Goal: Check status: Check status

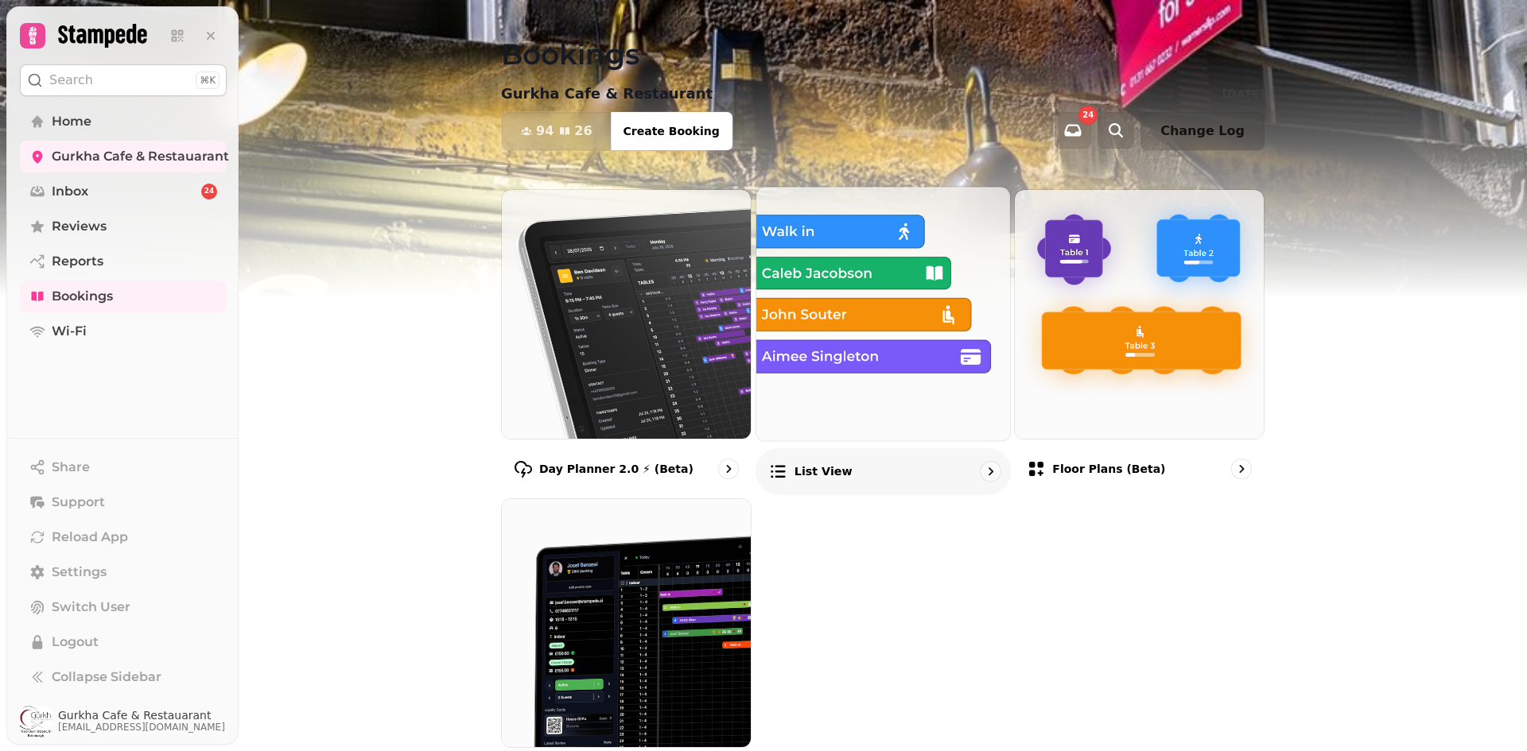
click at [818, 473] on p "List view" at bounding box center [822, 472] width 58 height 16
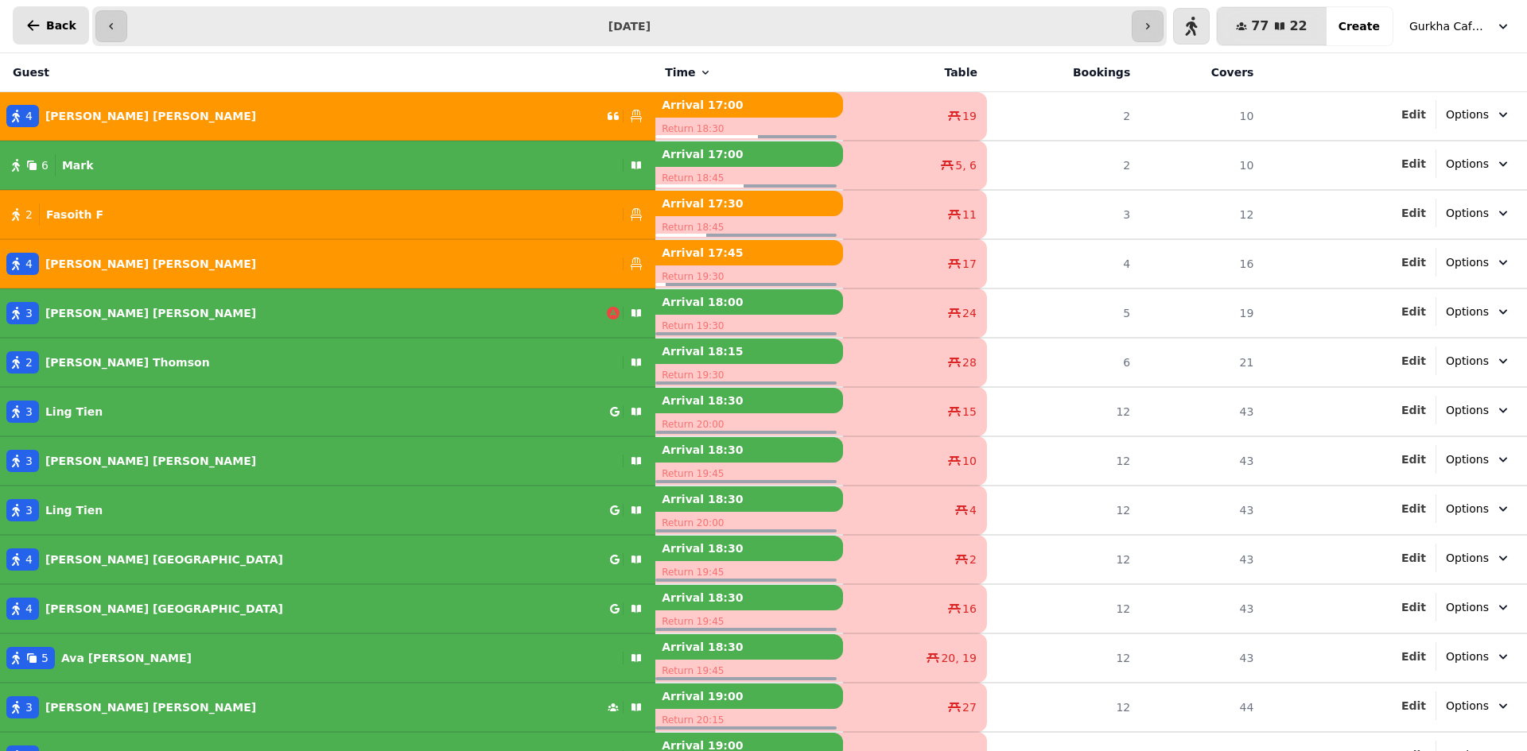
click at [37, 22] on icon "button" at bounding box center [33, 25] width 16 height 16
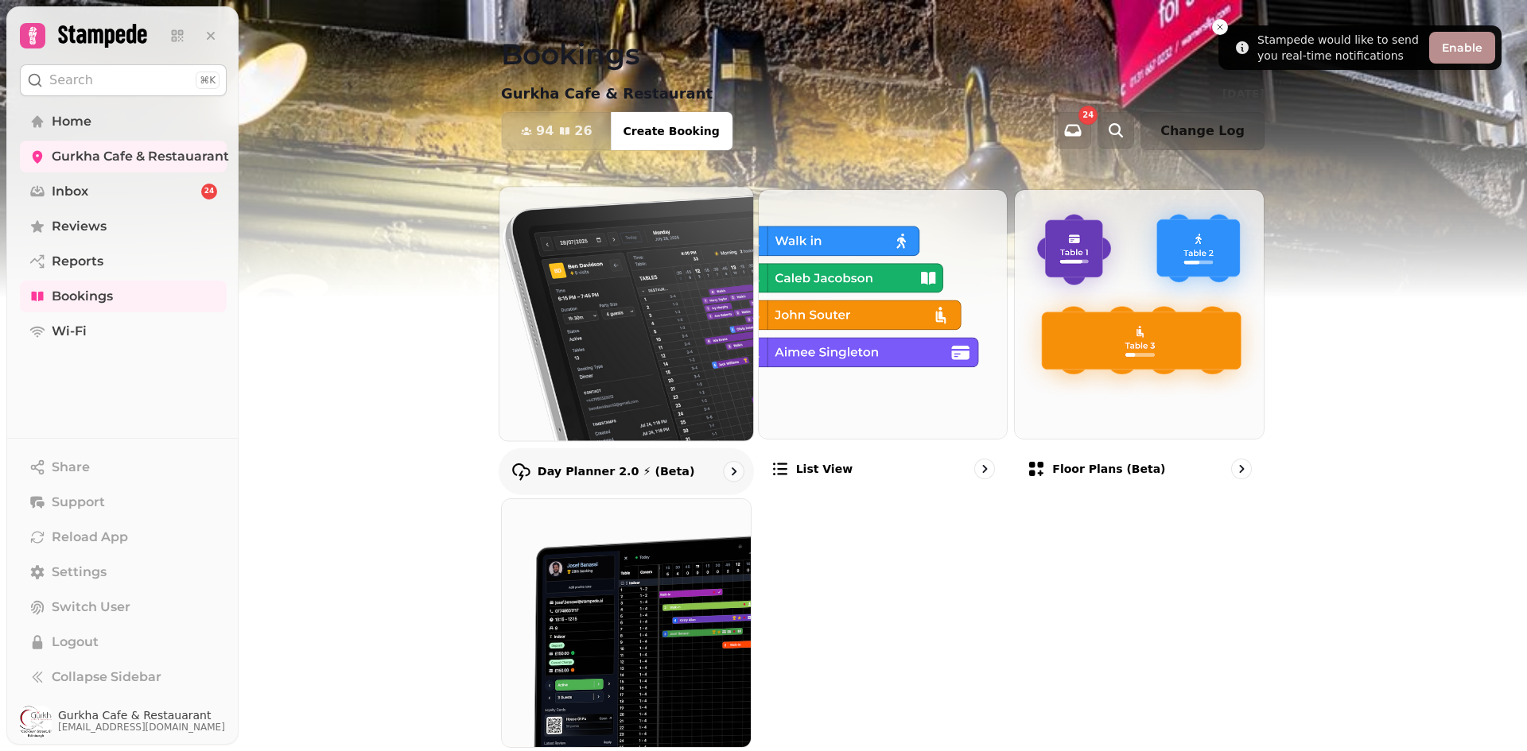
click at [608, 409] on img at bounding box center [626, 313] width 279 height 279
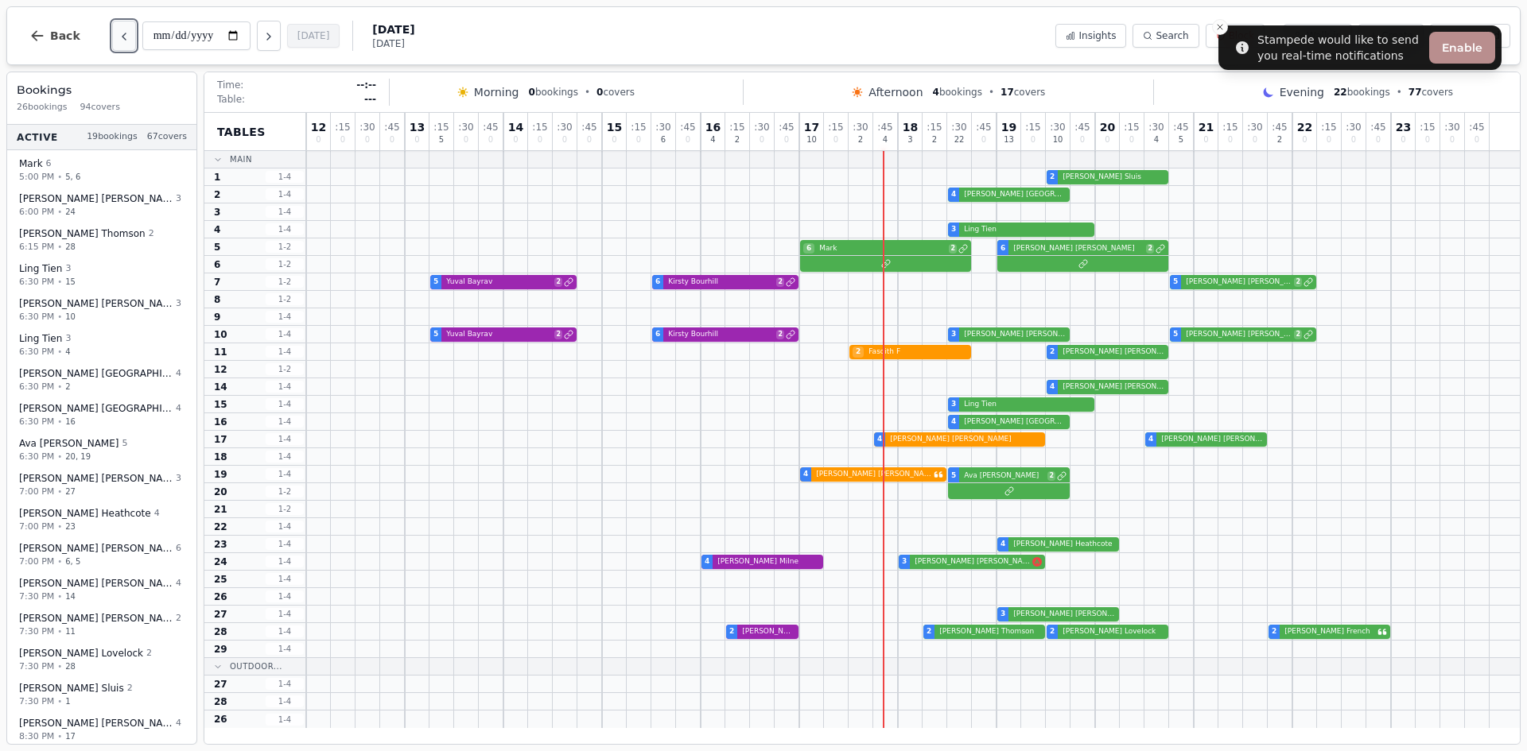
click at [120, 40] on icon "Previous day" at bounding box center [124, 36] width 13 height 13
type input "**********"
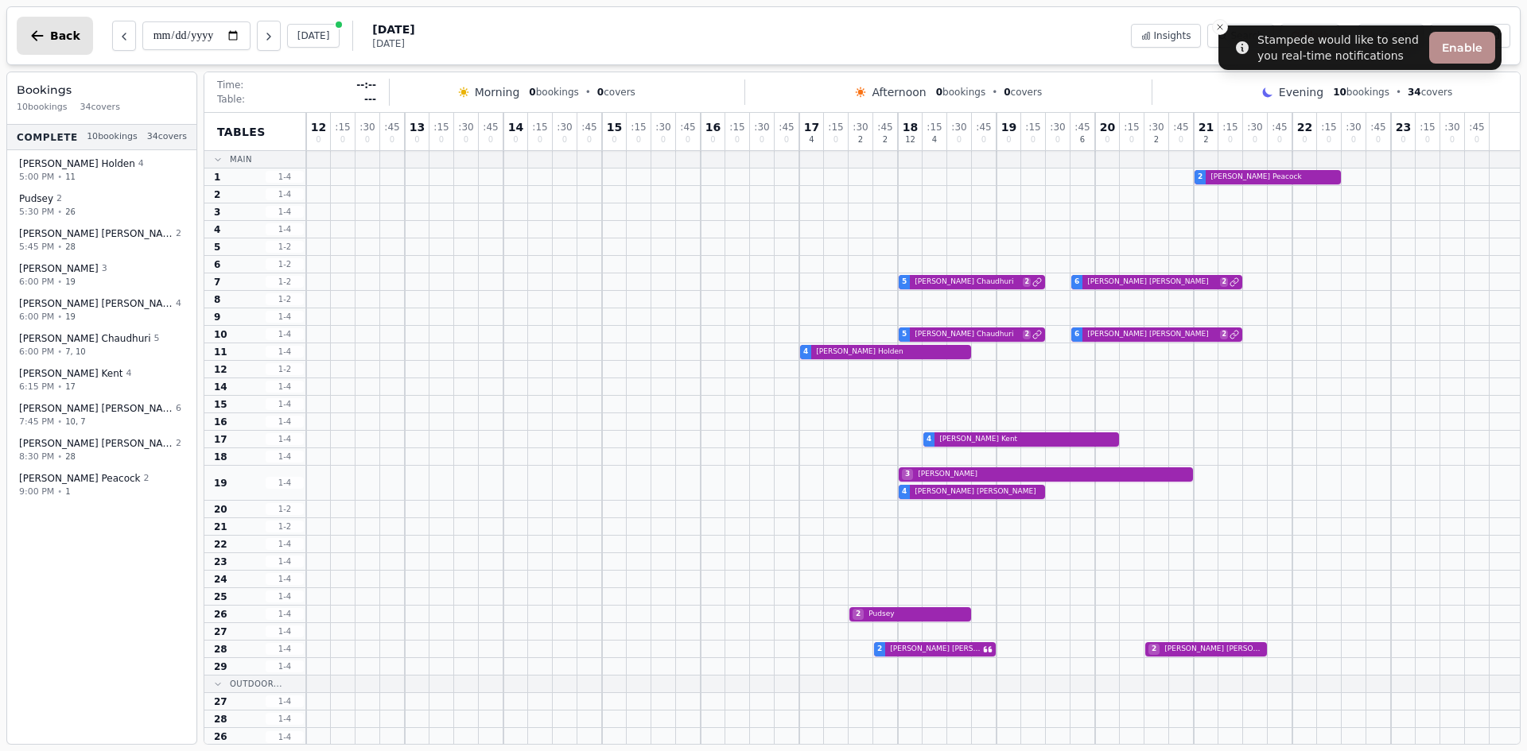
click at [45, 32] on button "Back" at bounding box center [55, 36] width 76 height 38
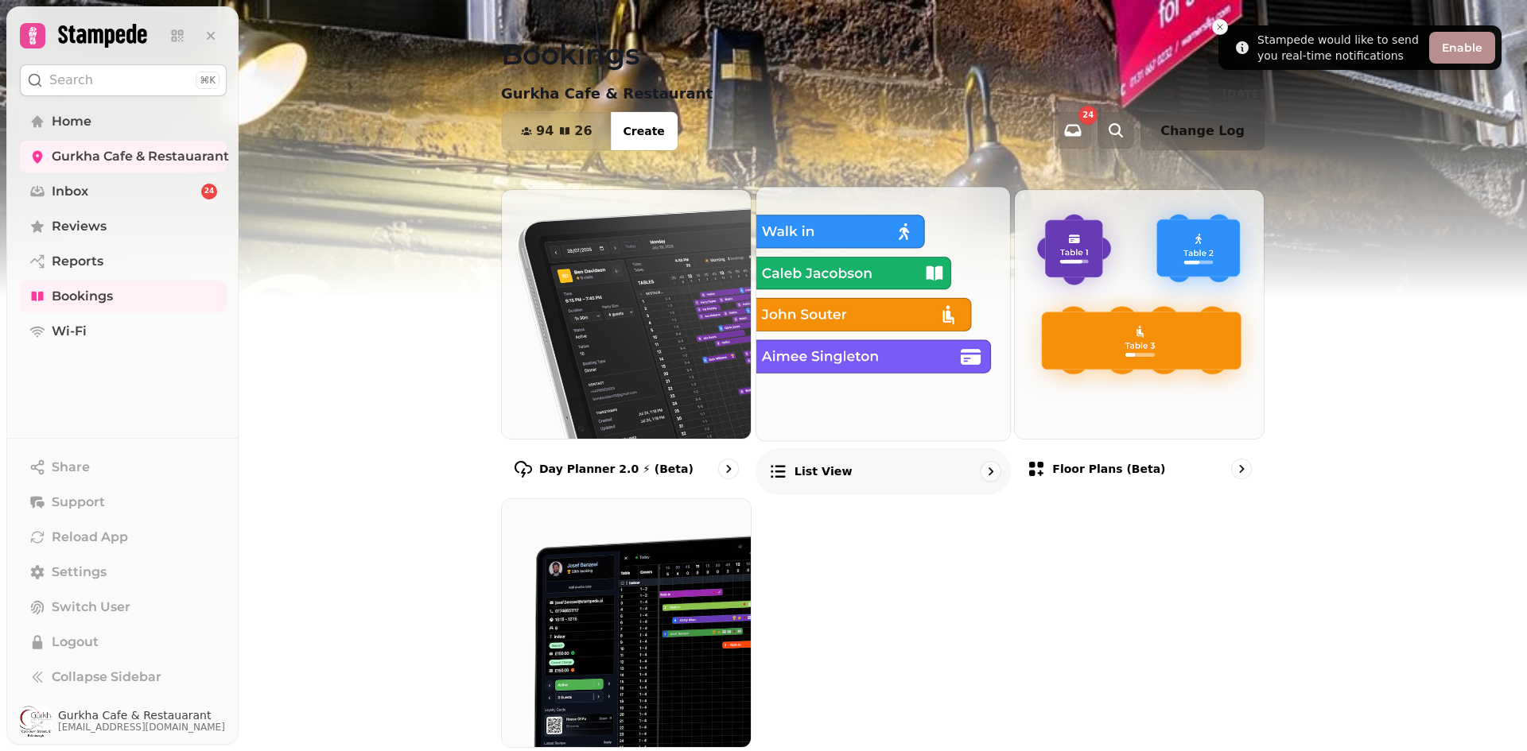
click at [801, 458] on div "List view" at bounding box center [882, 471] width 255 height 47
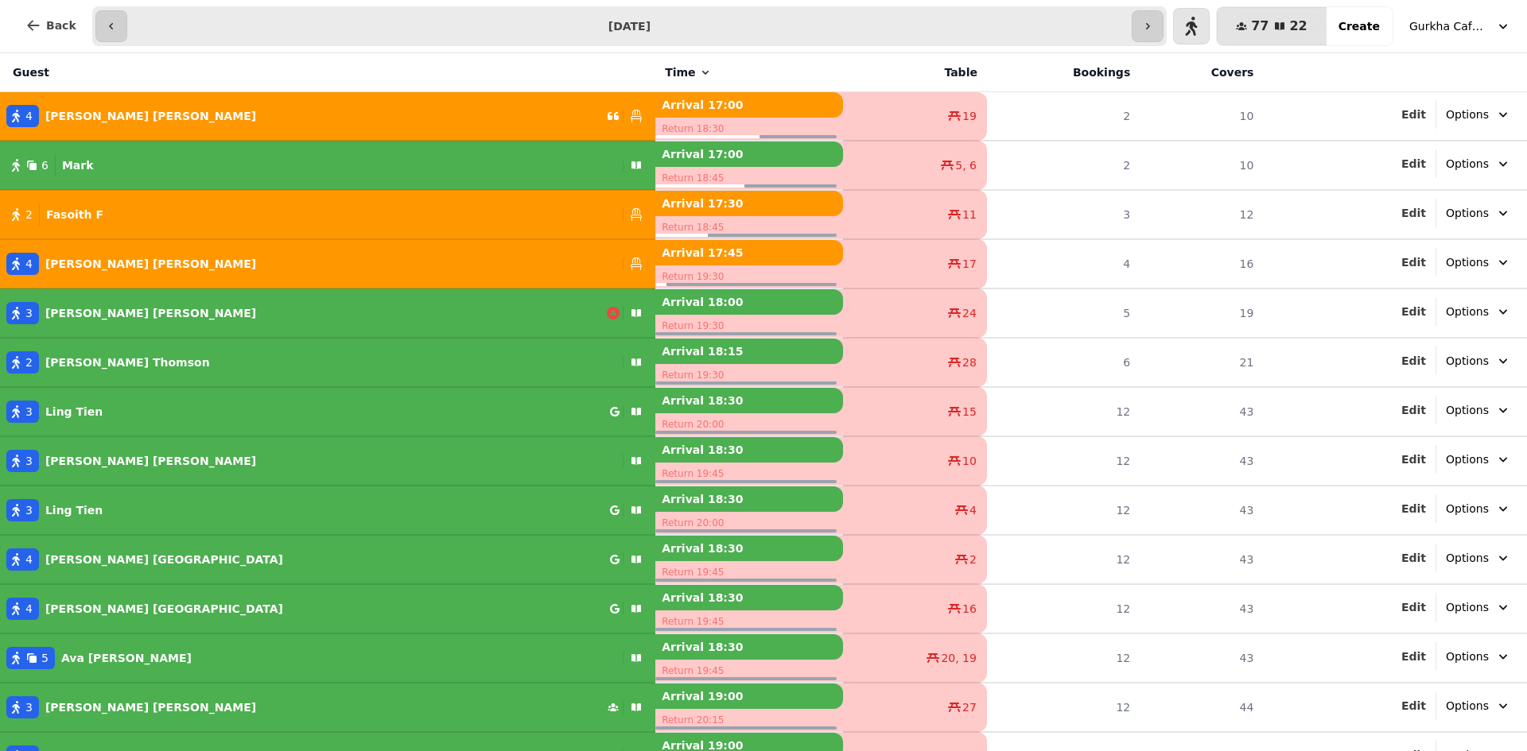
click at [1442, 31] on span "Gurkha Cafe & Restauarant" at bounding box center [1449, 26] width 80 height 16
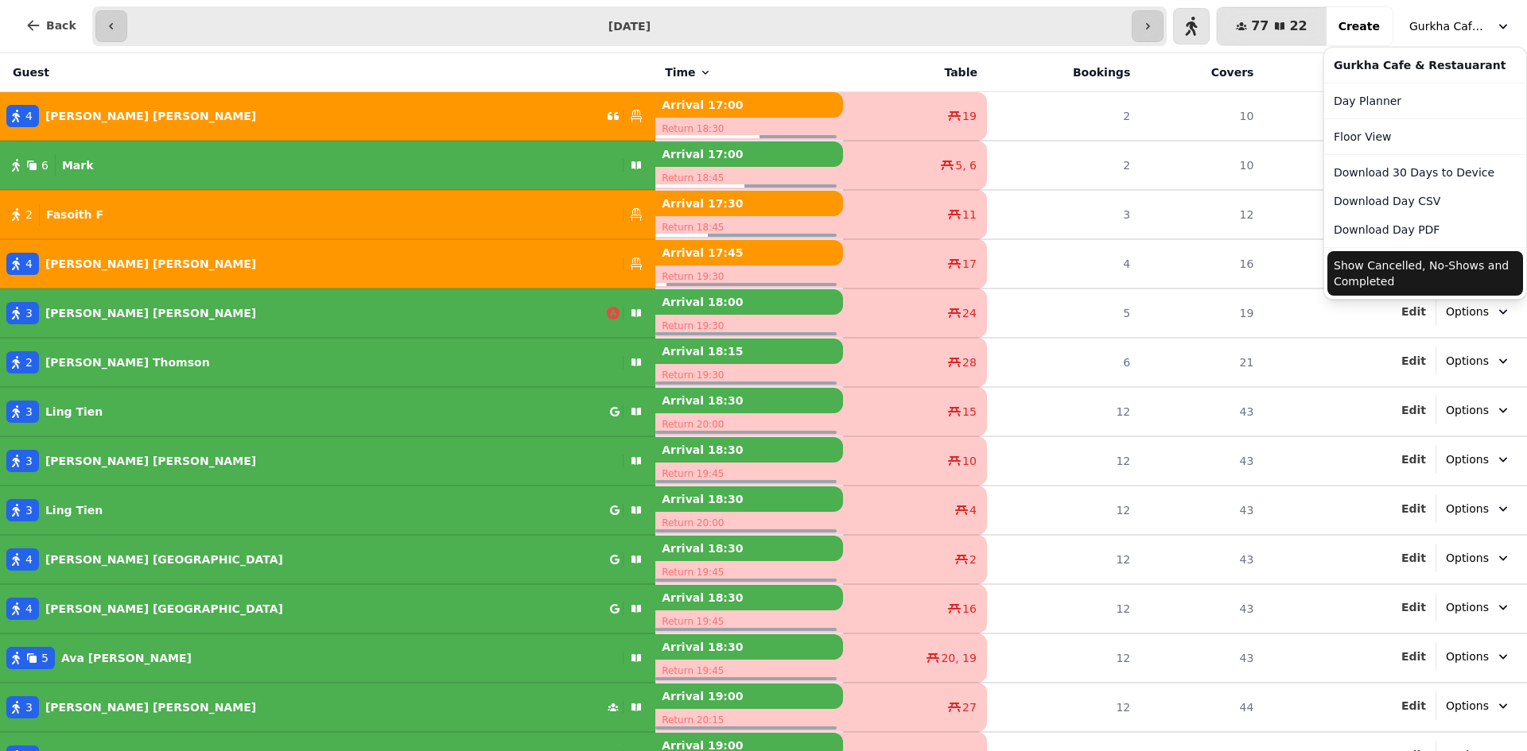
click at [1399, 277] on button "Show Cancelled, No-Shows and Completed" at bounding box center [1425, 273] width 196 height 45
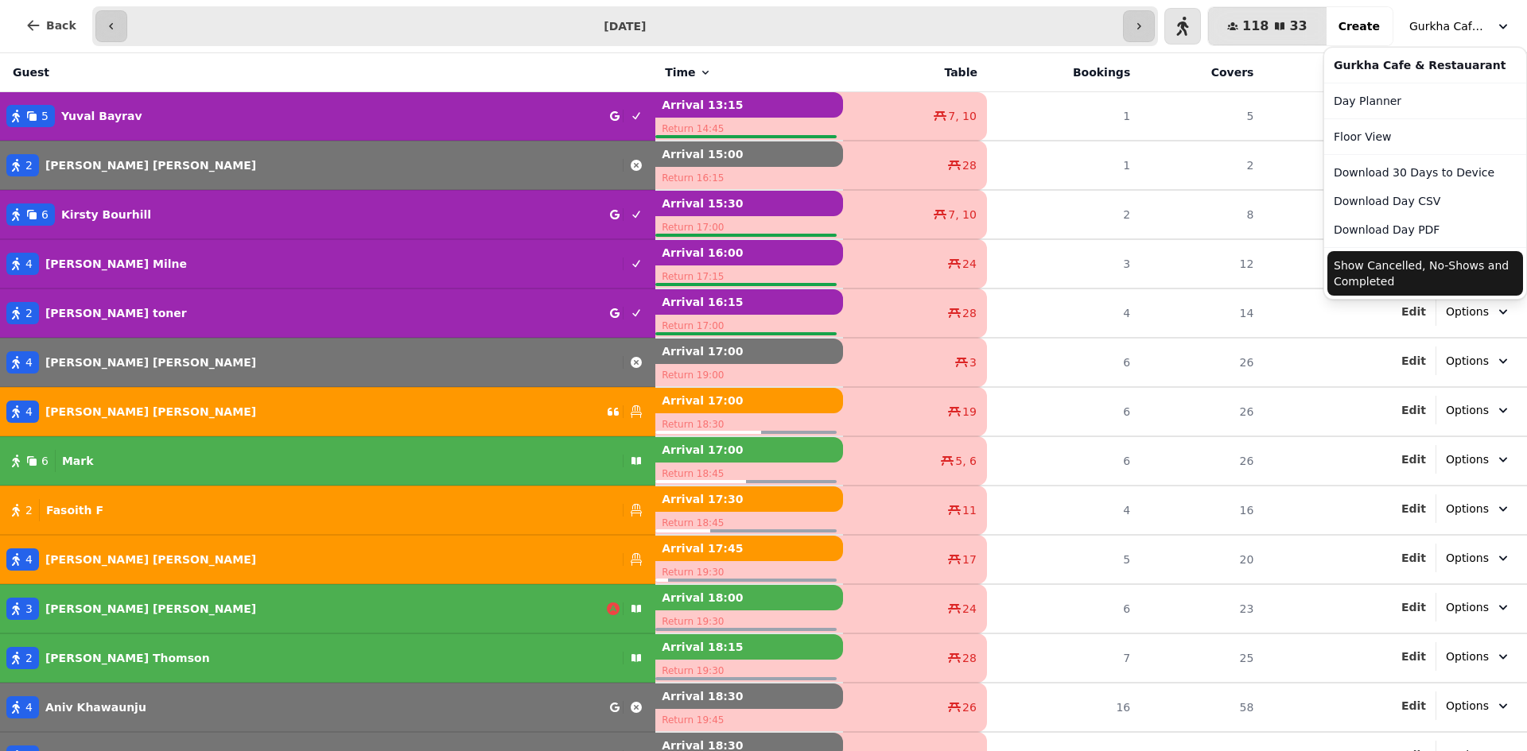
click at [1434, 27] on span "Gurkha Cafe & Restauarant" at bounding box center [1449, 26] width 80 height 16
click at [102, 23] on div "**********" at bounding box center [763, 26] width 1527 height 53
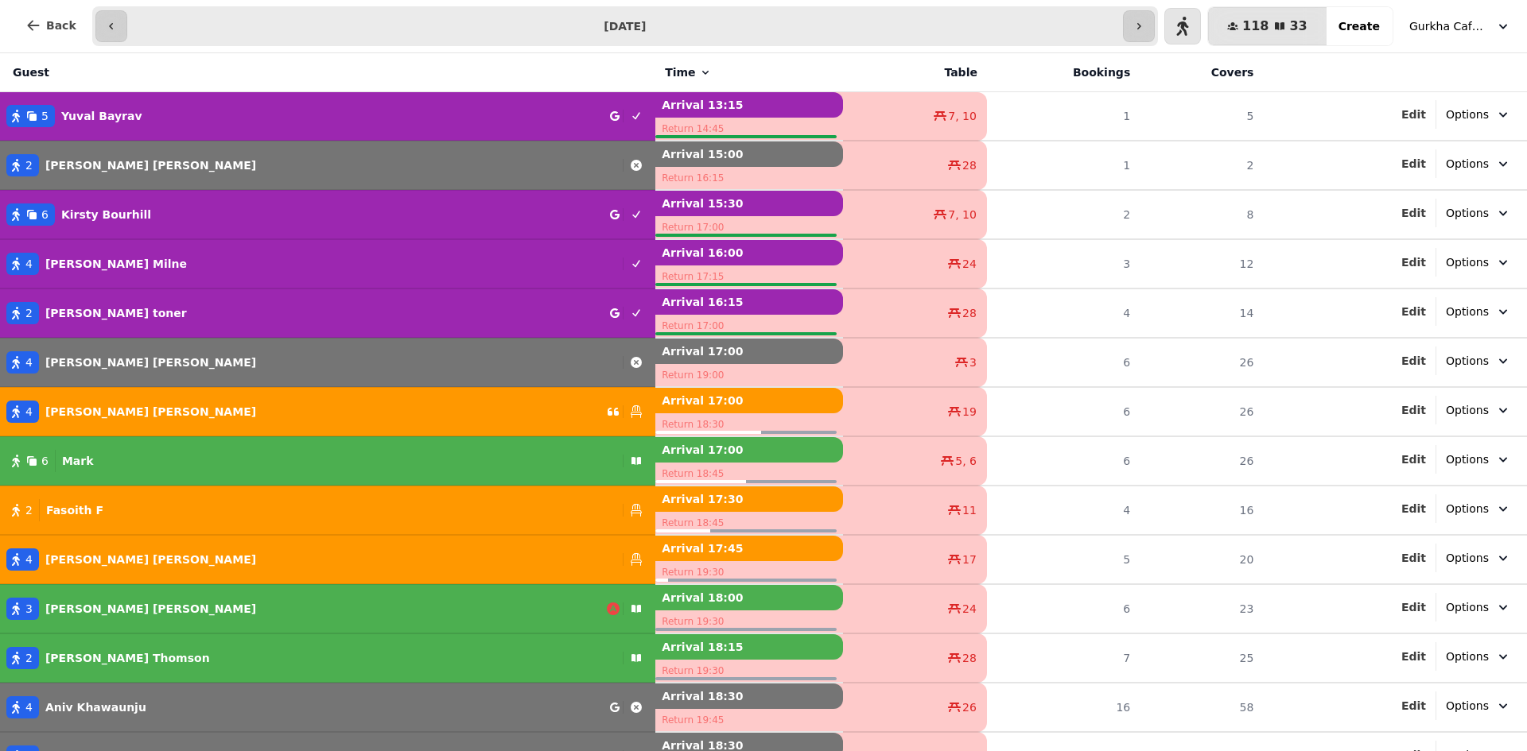
click at [105, 23] on icon "button" at bounding box center [111, 26] width 13 height 13
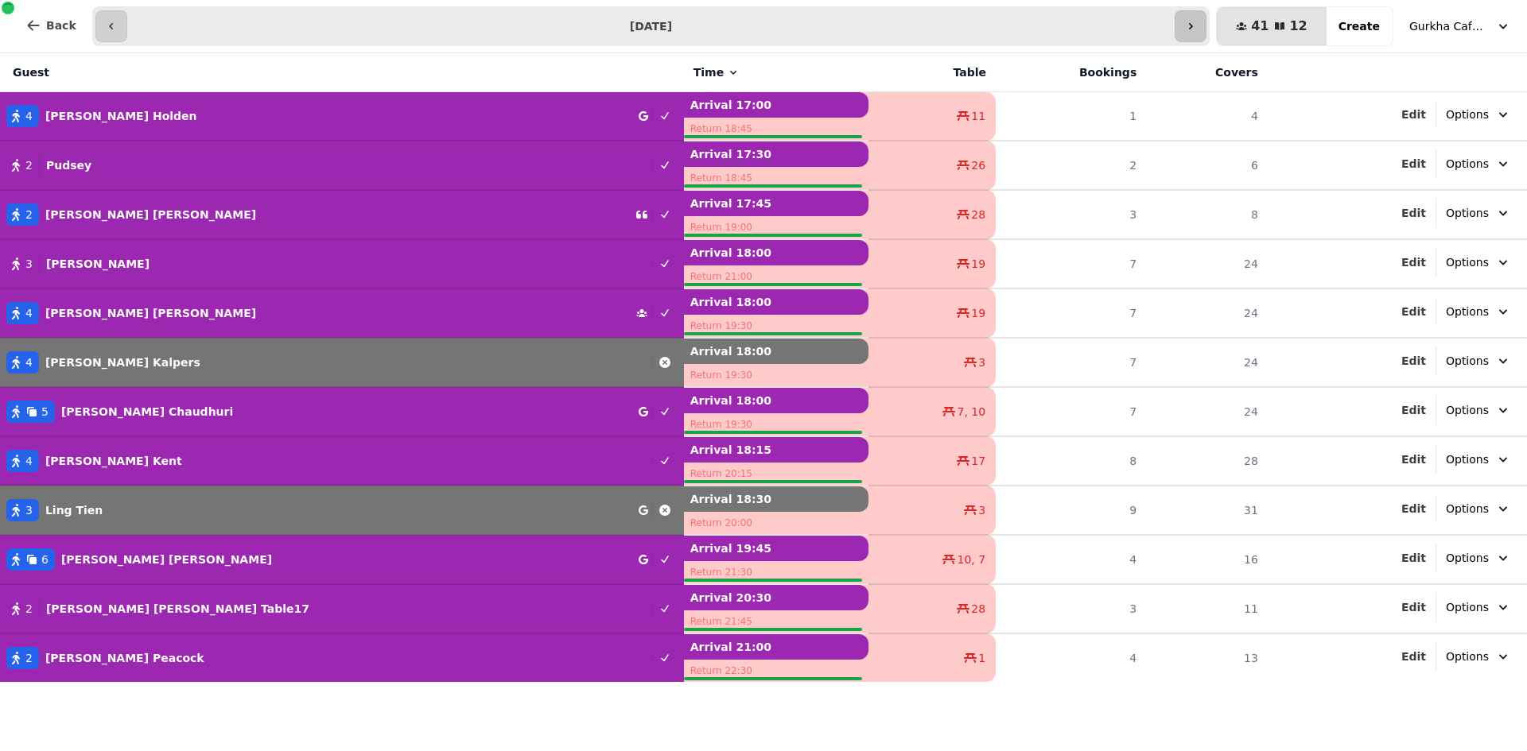
click at [1197, 27] on icon "button" at bounding box center [1190, 26] width 13 height 13
type input "**********"
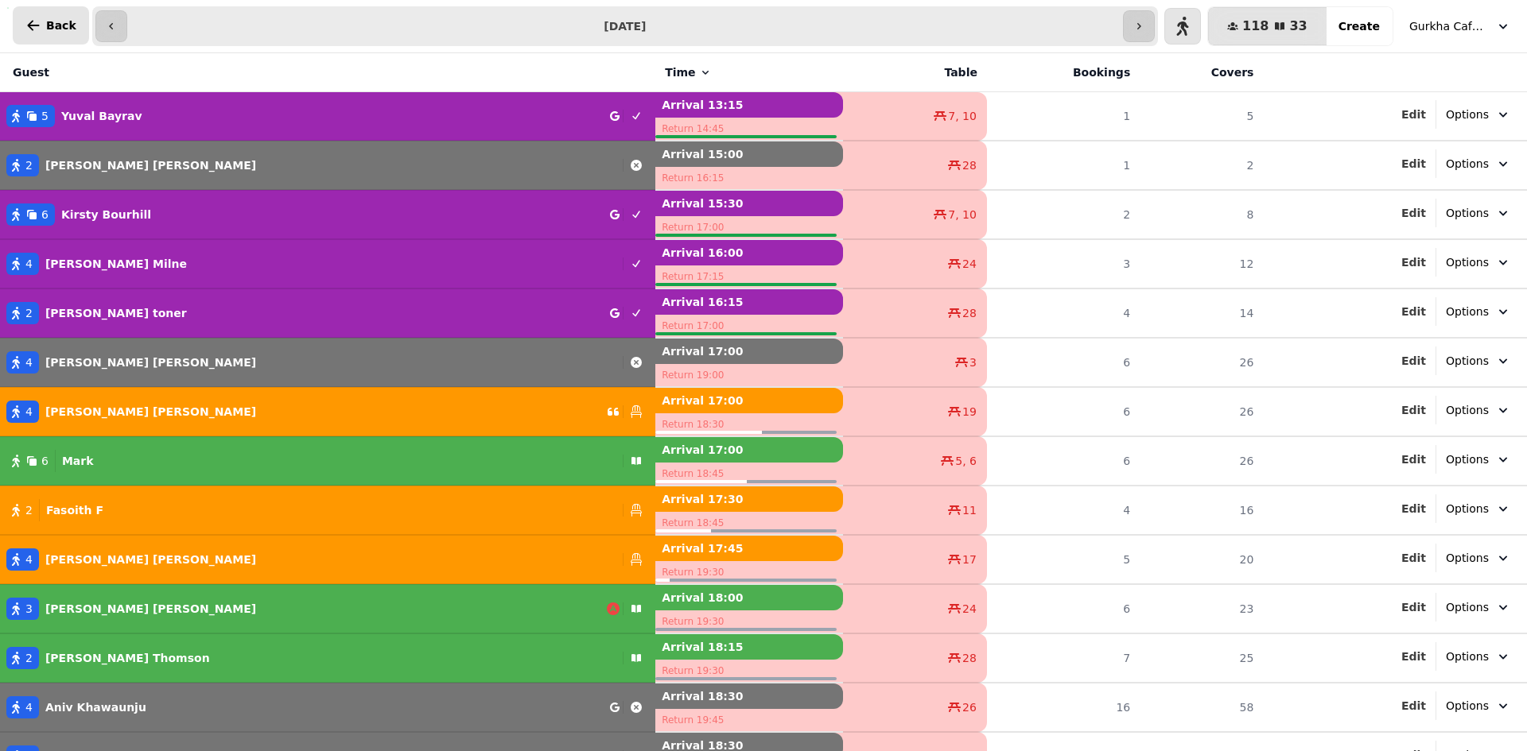
click at [34, 18] on icon "button" at bounding box center [33, 25] width 16 height 16
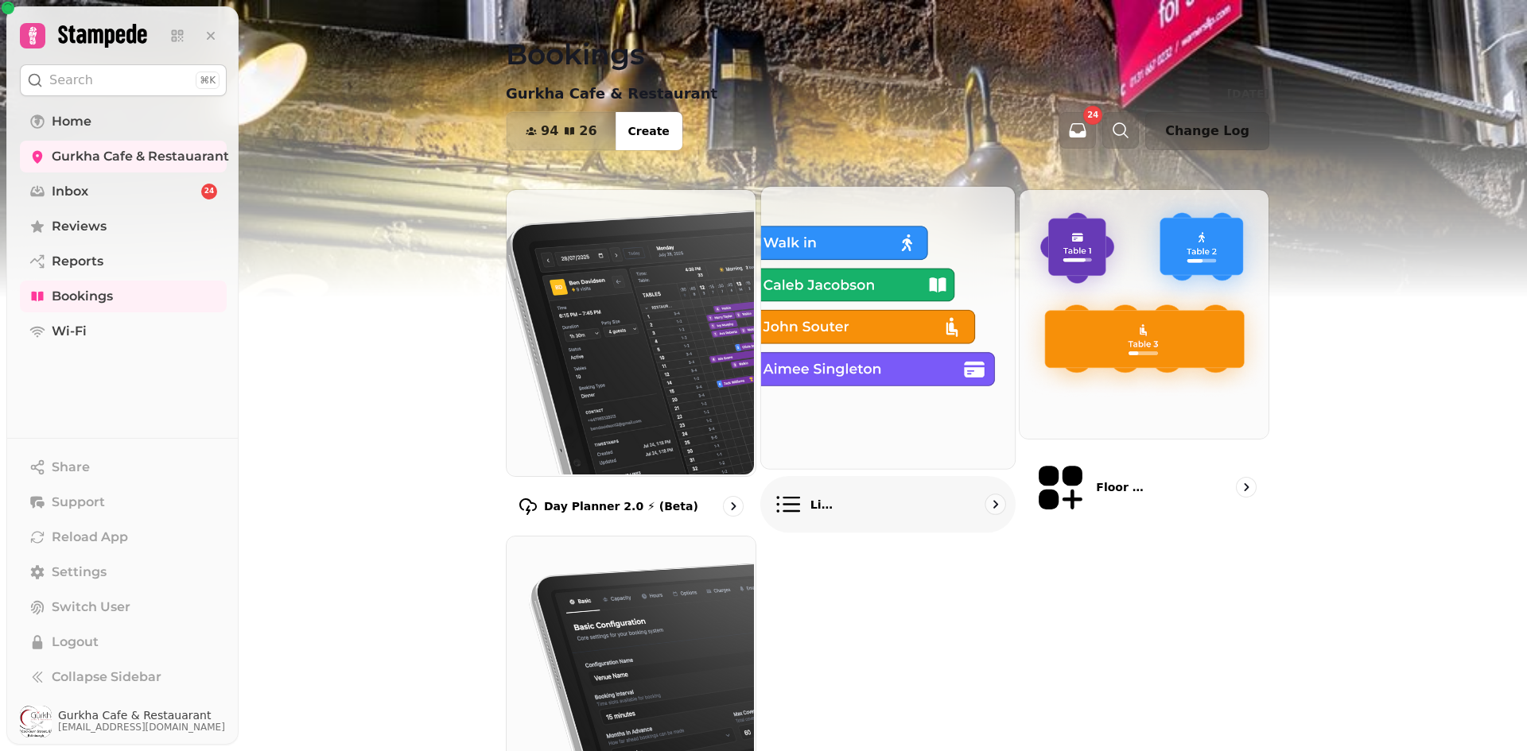
click at [818, 496] on p "List view" at bounding box center [823, 504] width 28 height 16
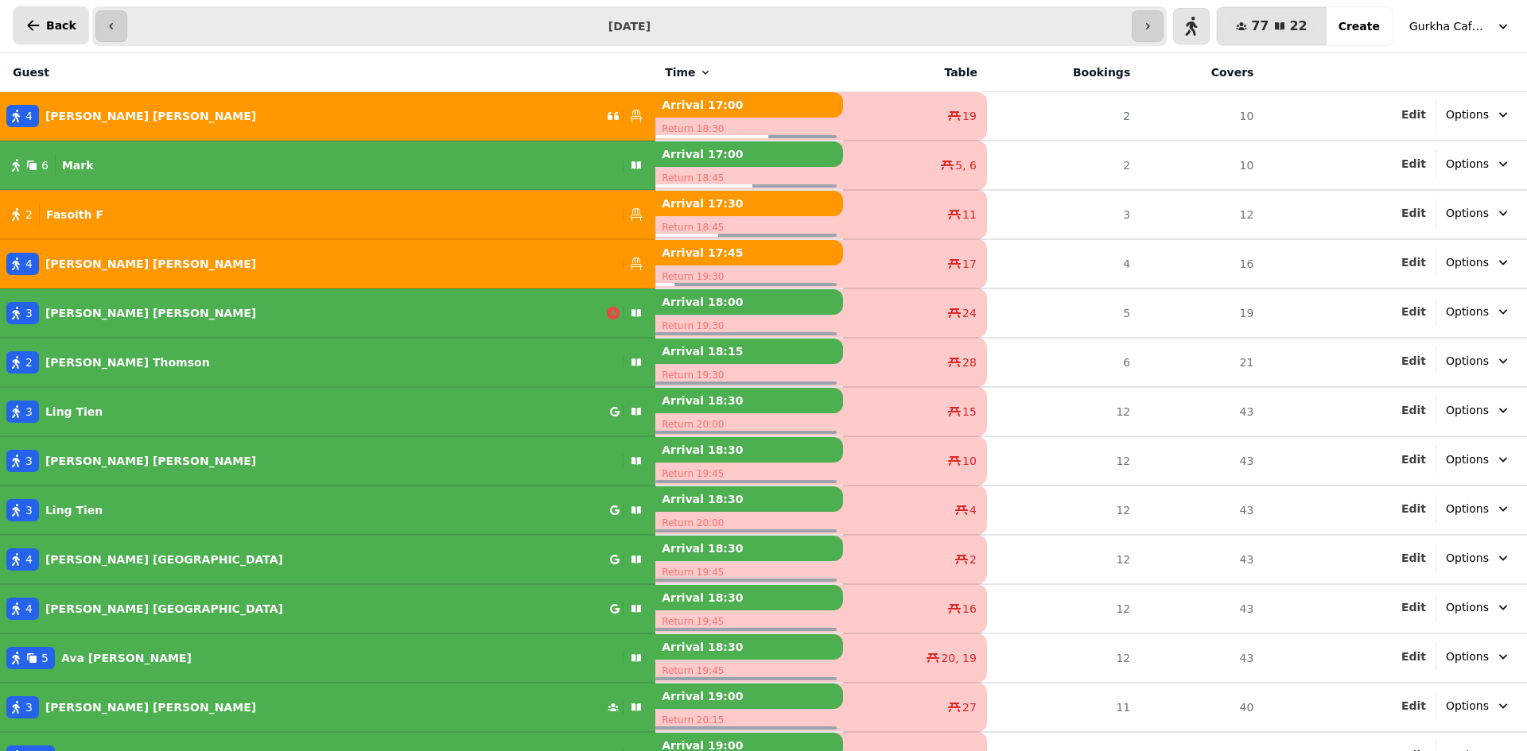
click at [27, 18] on icon "button" at bounding box center [33, 25] width 16 height 16
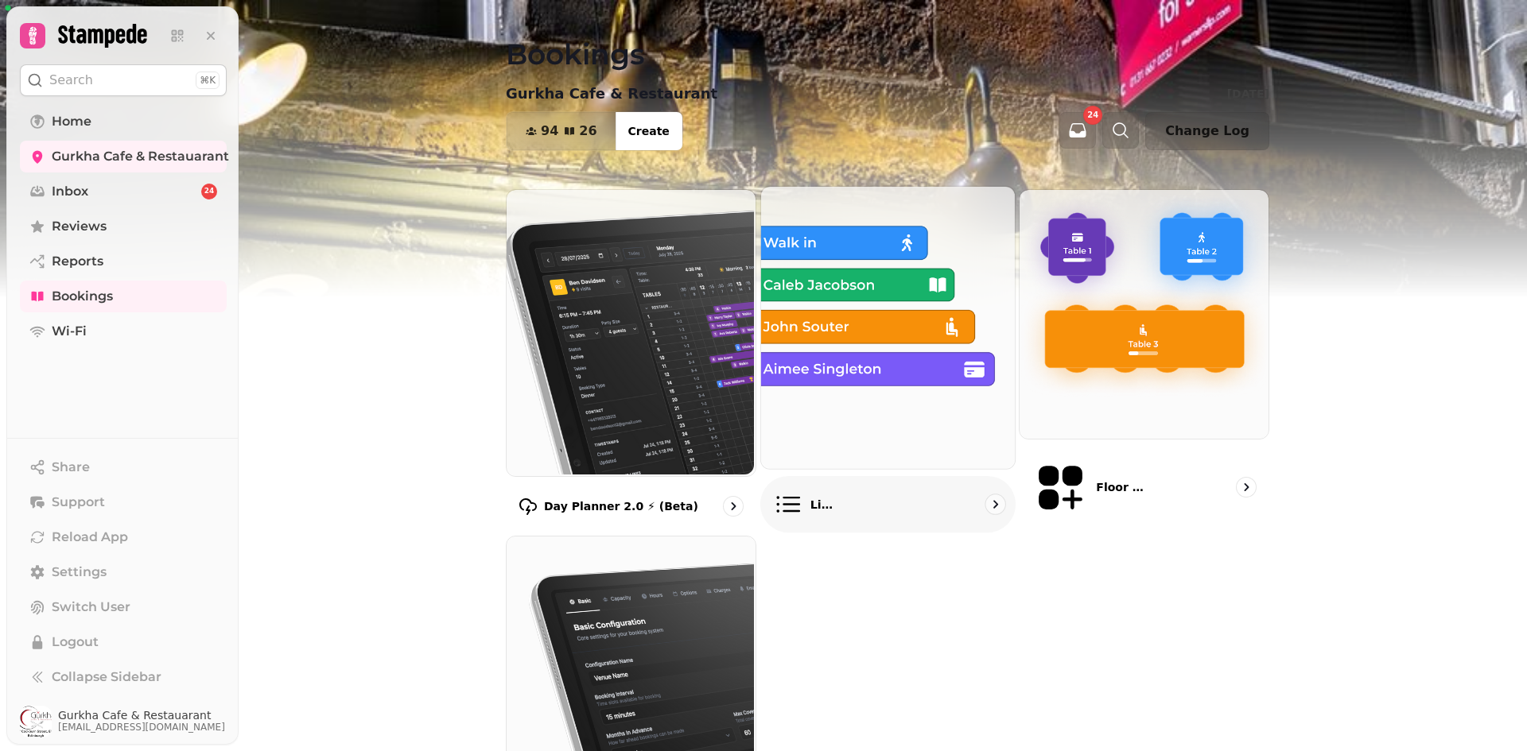
click at [809, 496] on p "List view" at bounding box center [823, 504] width 28 height 16
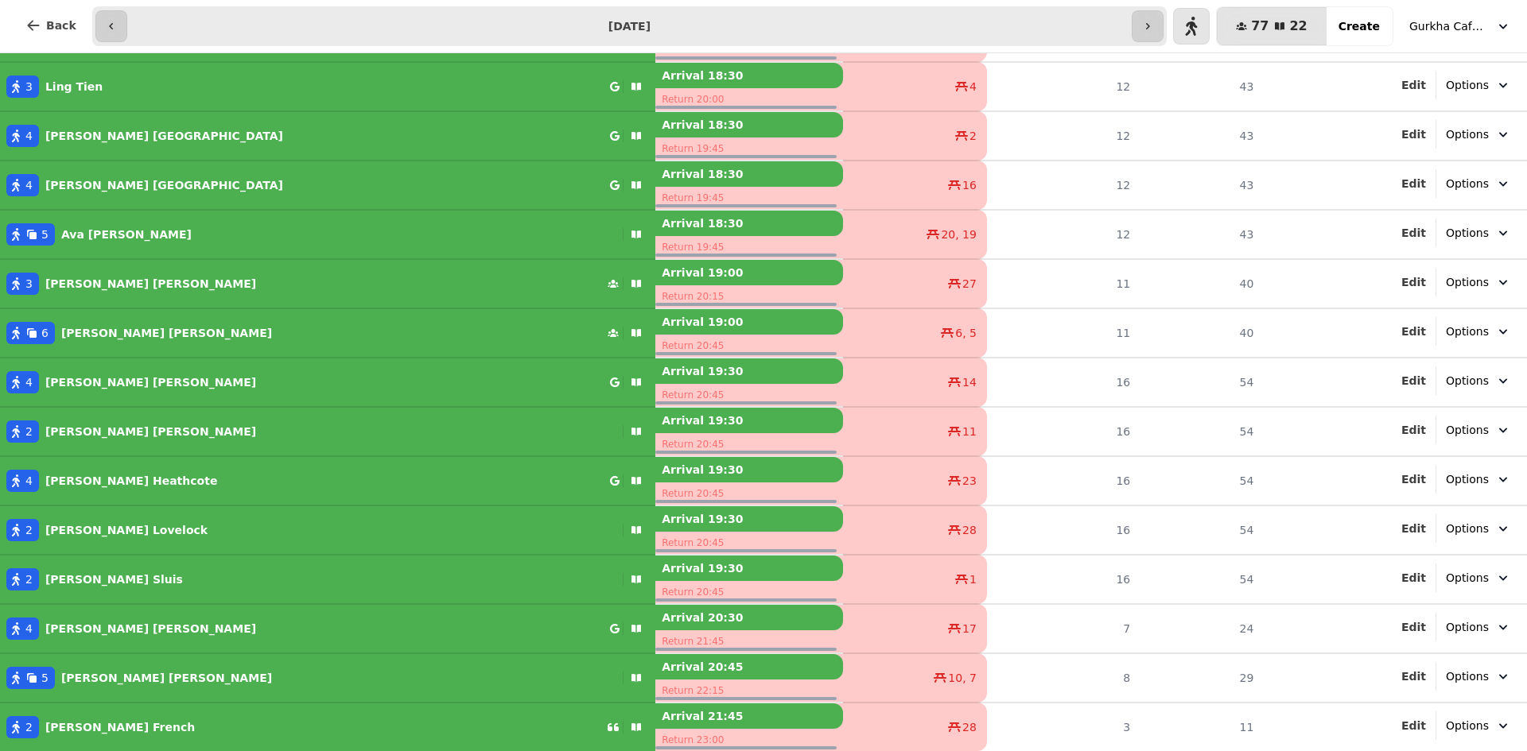
scroll to position [424, 0]
click at [1468, 14] on button "Gurkha Cafe & Restauarant" at bounding box center [1459, 26] width 121 height 29
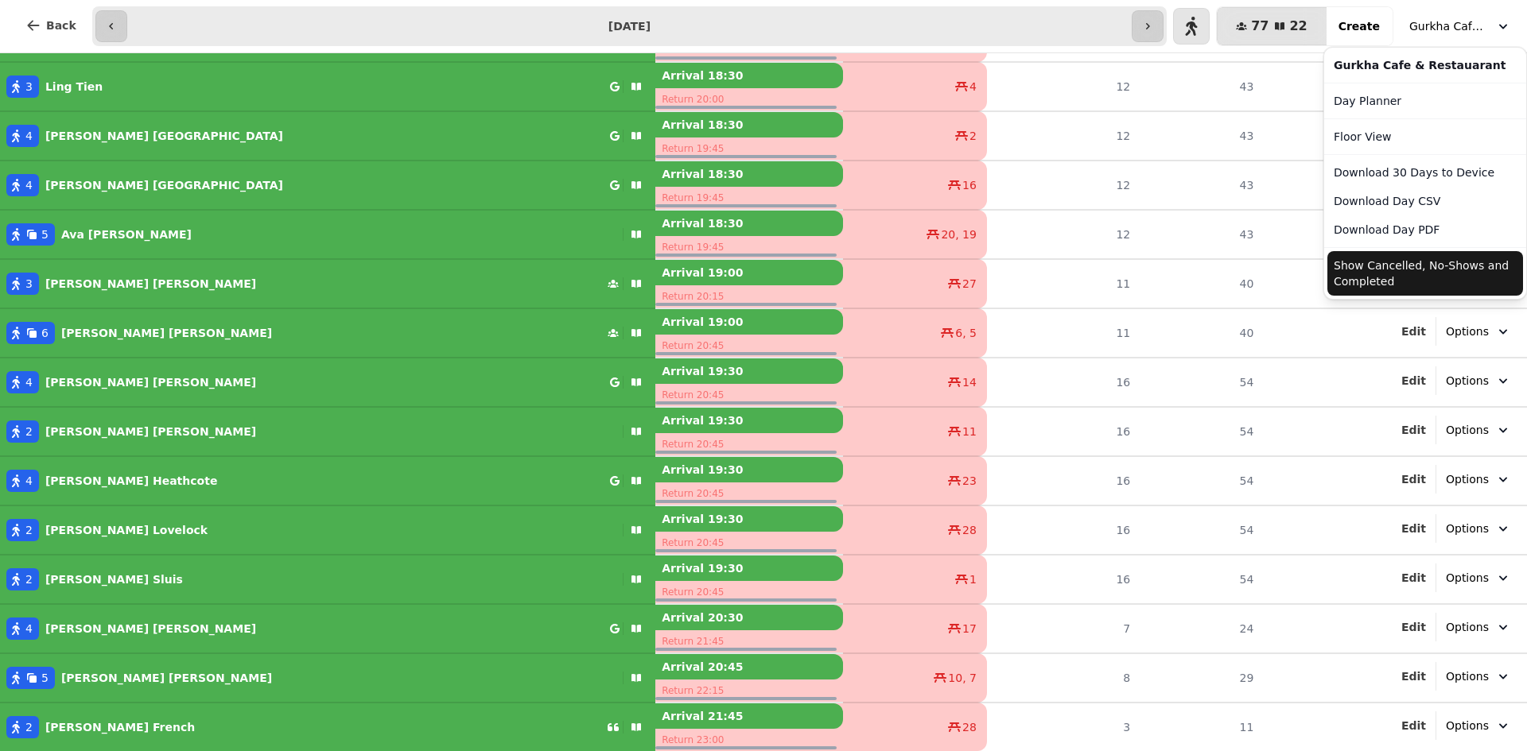
click at [1399, 281] on button "Show Cancelled, No-Shows and Completed" at bounding box center [1425, 273] width 196 height 45
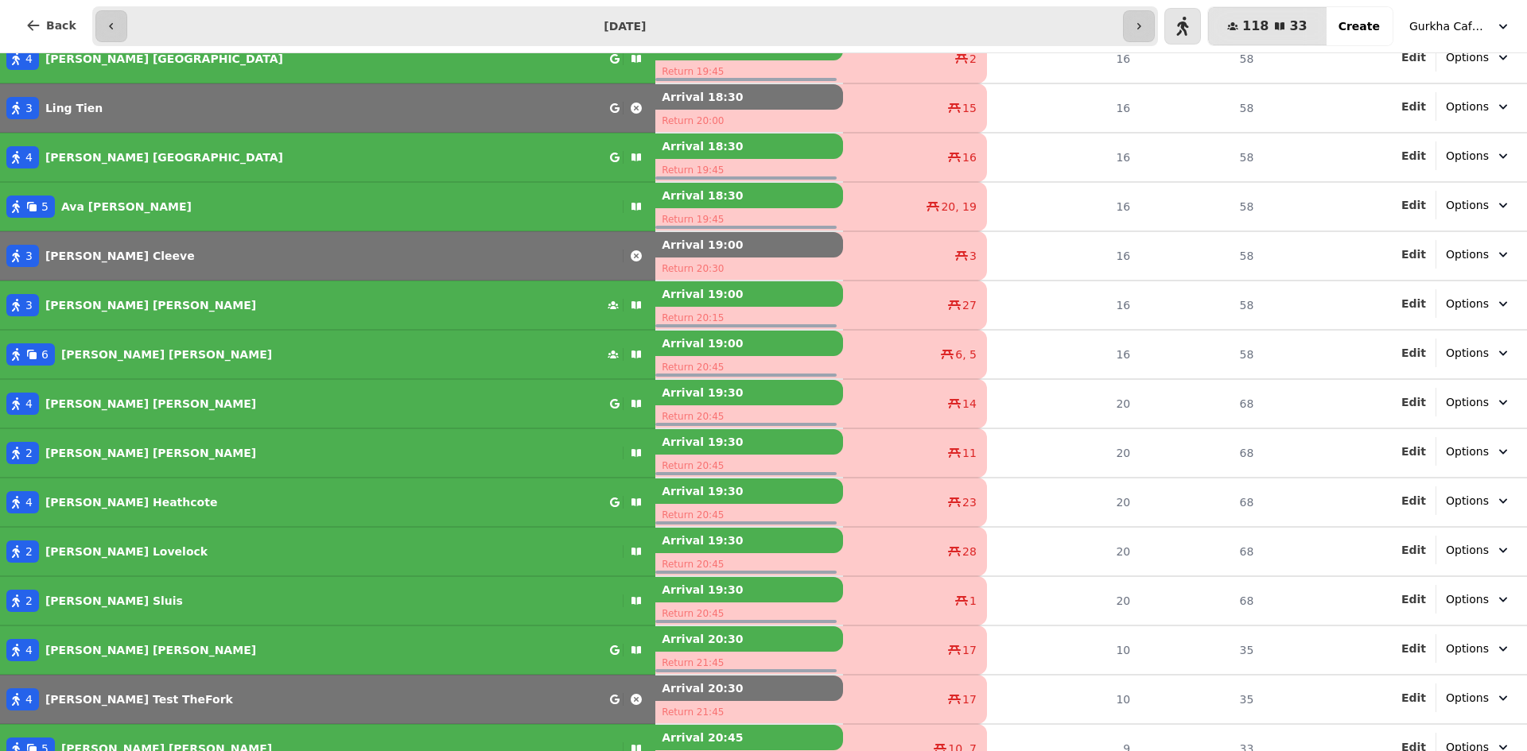
scroll to position [966, 0]
